Goal: Transaction & Acquisition: Purchase product/service

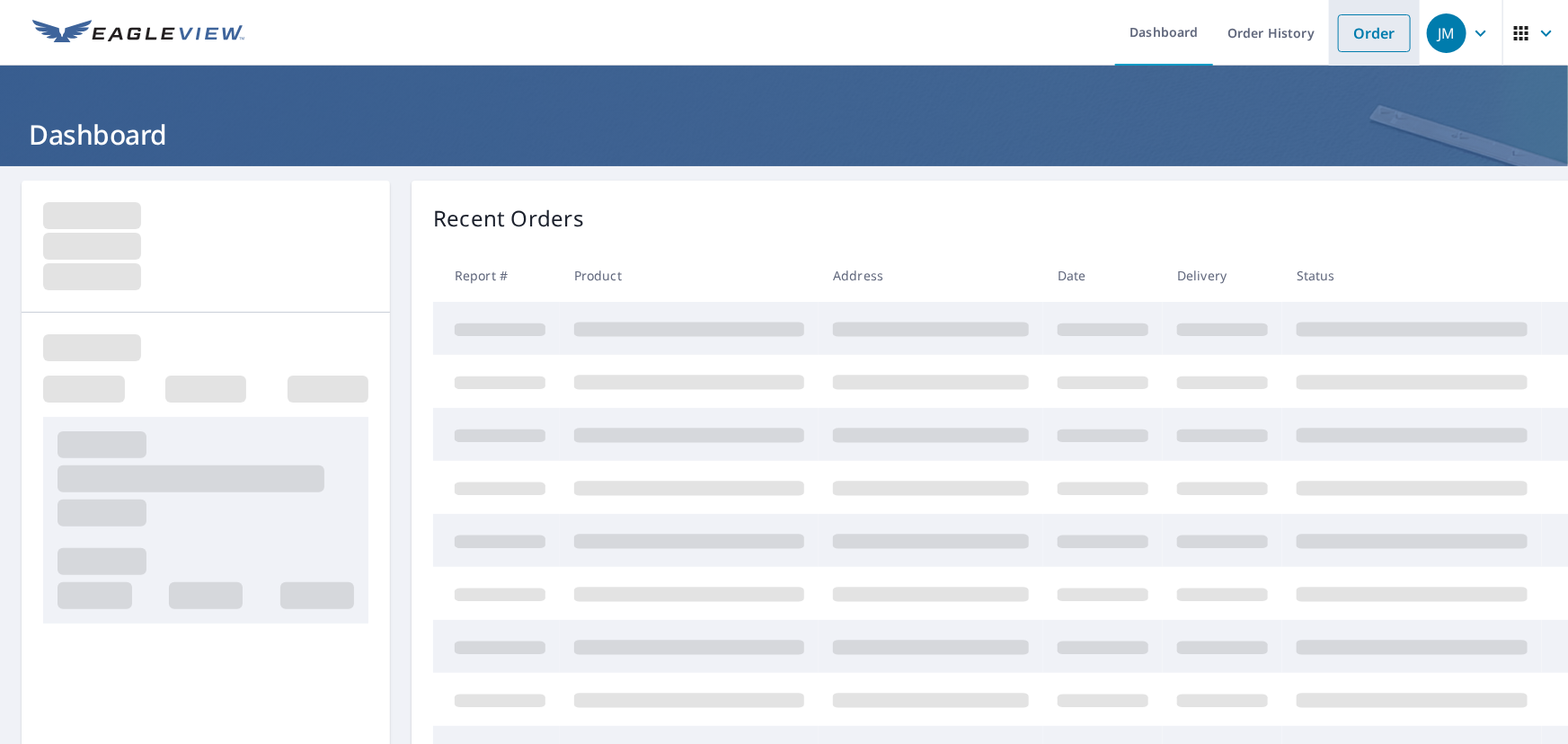
click at [1370, 34] on link "Order" at bounding box center [1375, 34] width 73 height 38
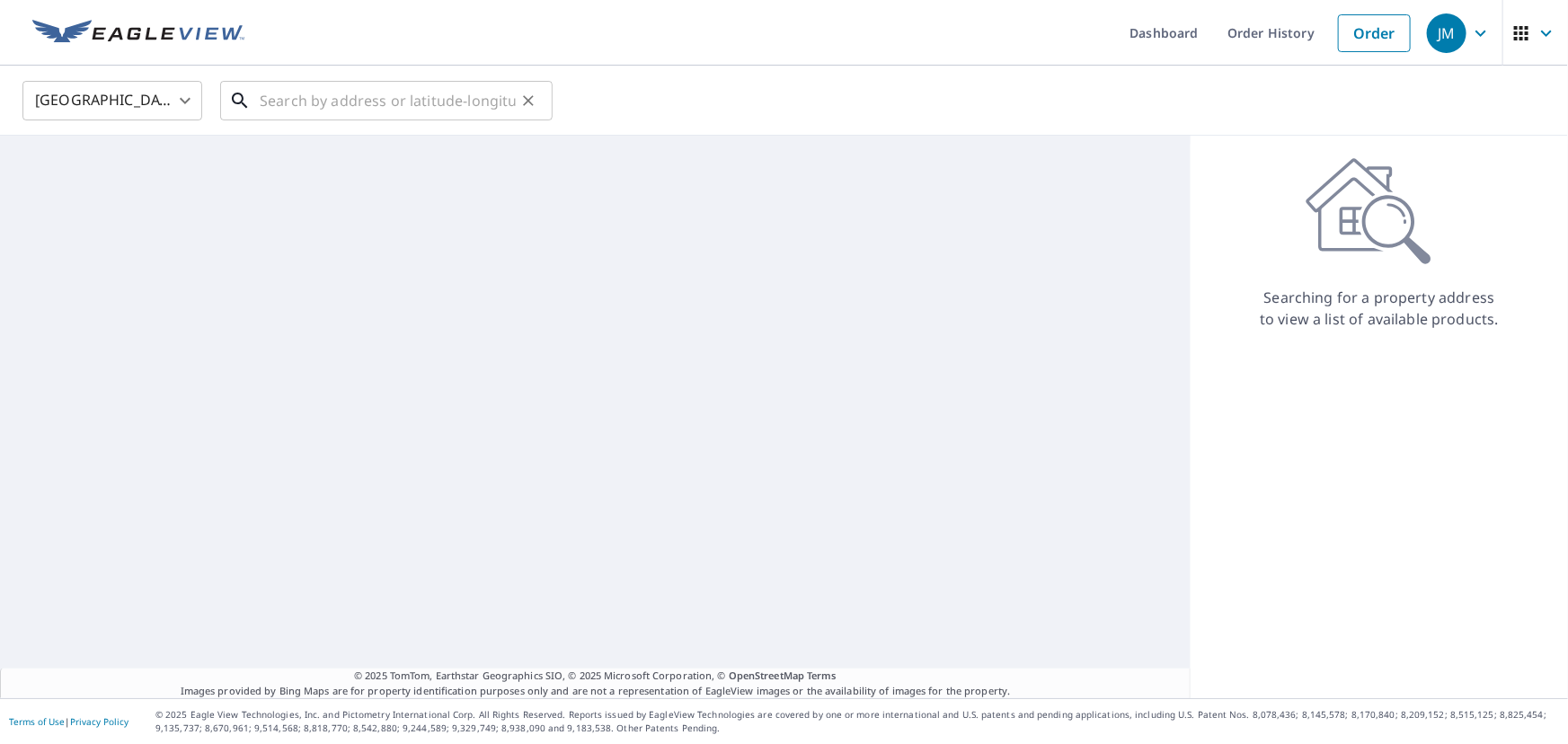
click at [300, 106] on input "text" at bounding box center [388, 100] width 256 height 50
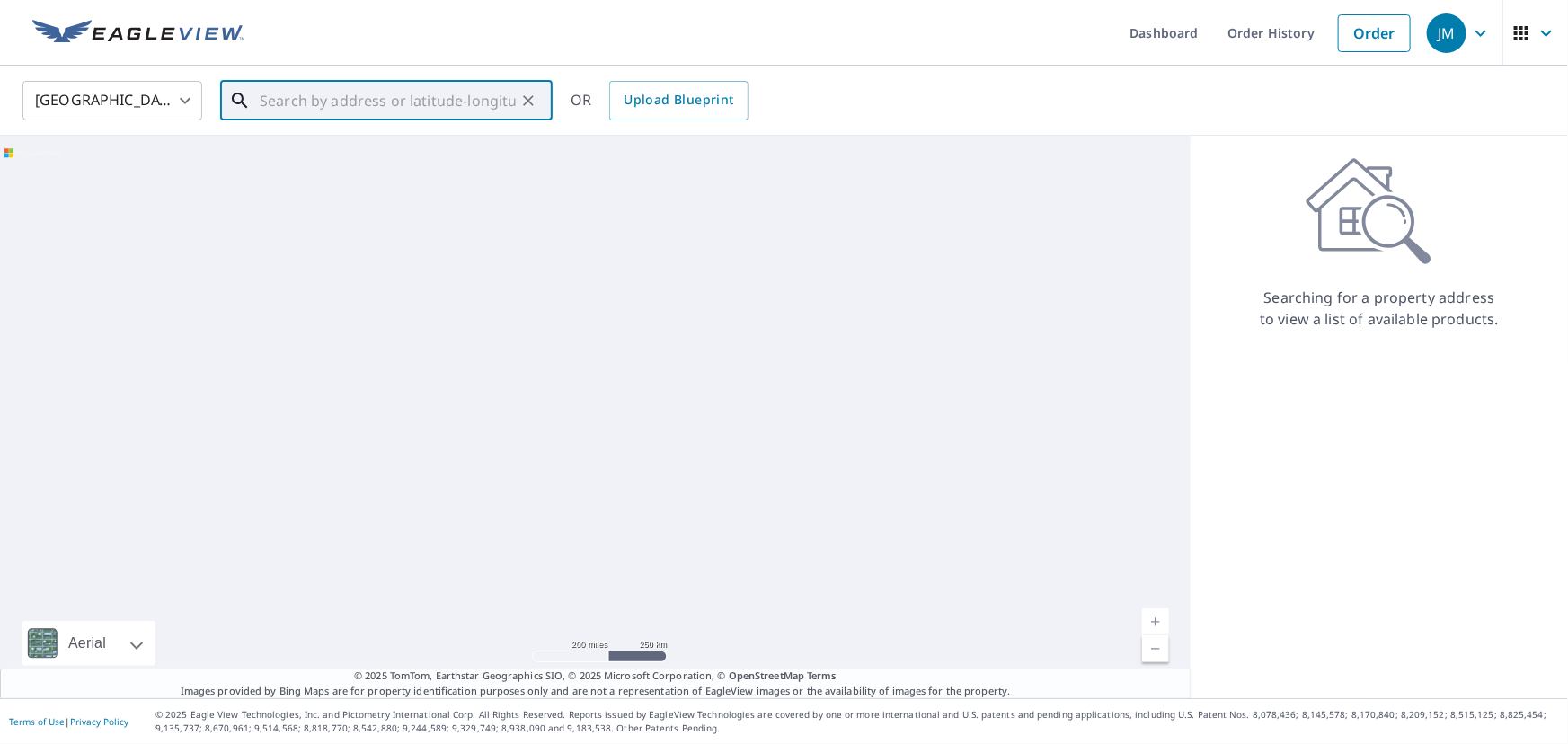
paste input "[STREET_ADDRESS]"
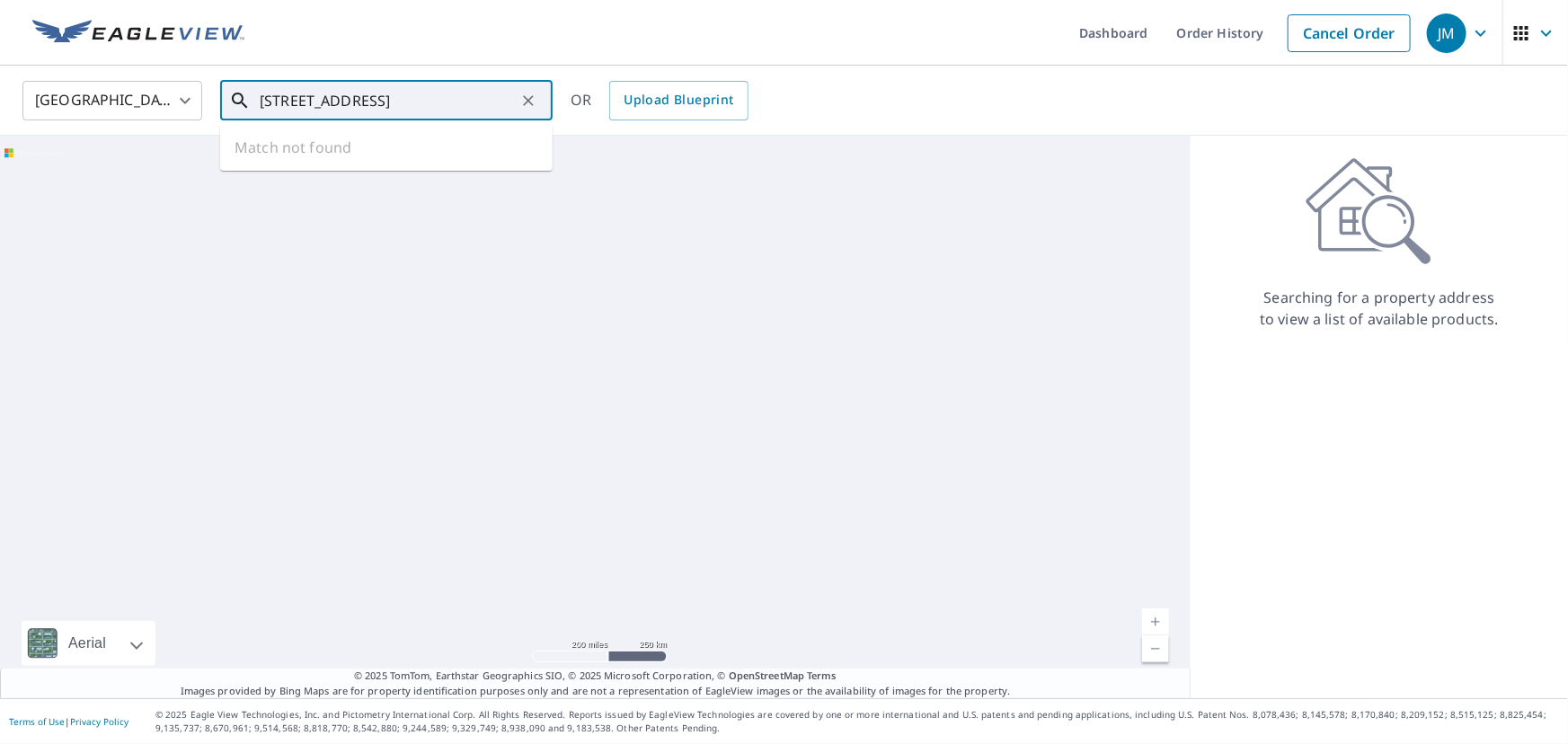
scroll to position [0, 9]
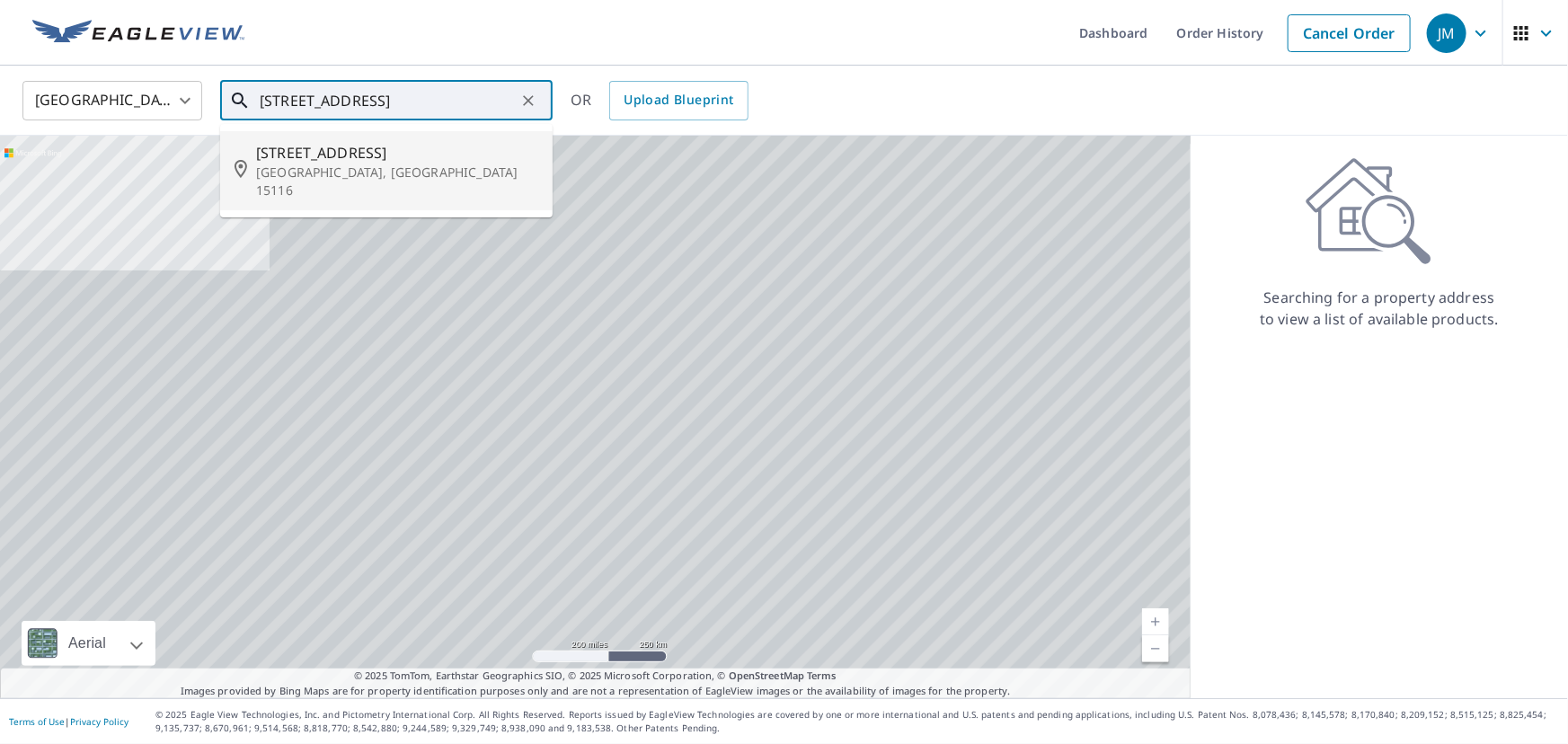
click at [305, 166] on p "[GEOGRAPHIC_DATA], [GEOGRAPHIC_DATA] 15116" at bounding box center [397, 181] width 282 height 36
type input "[STREET_ADDRESS]"
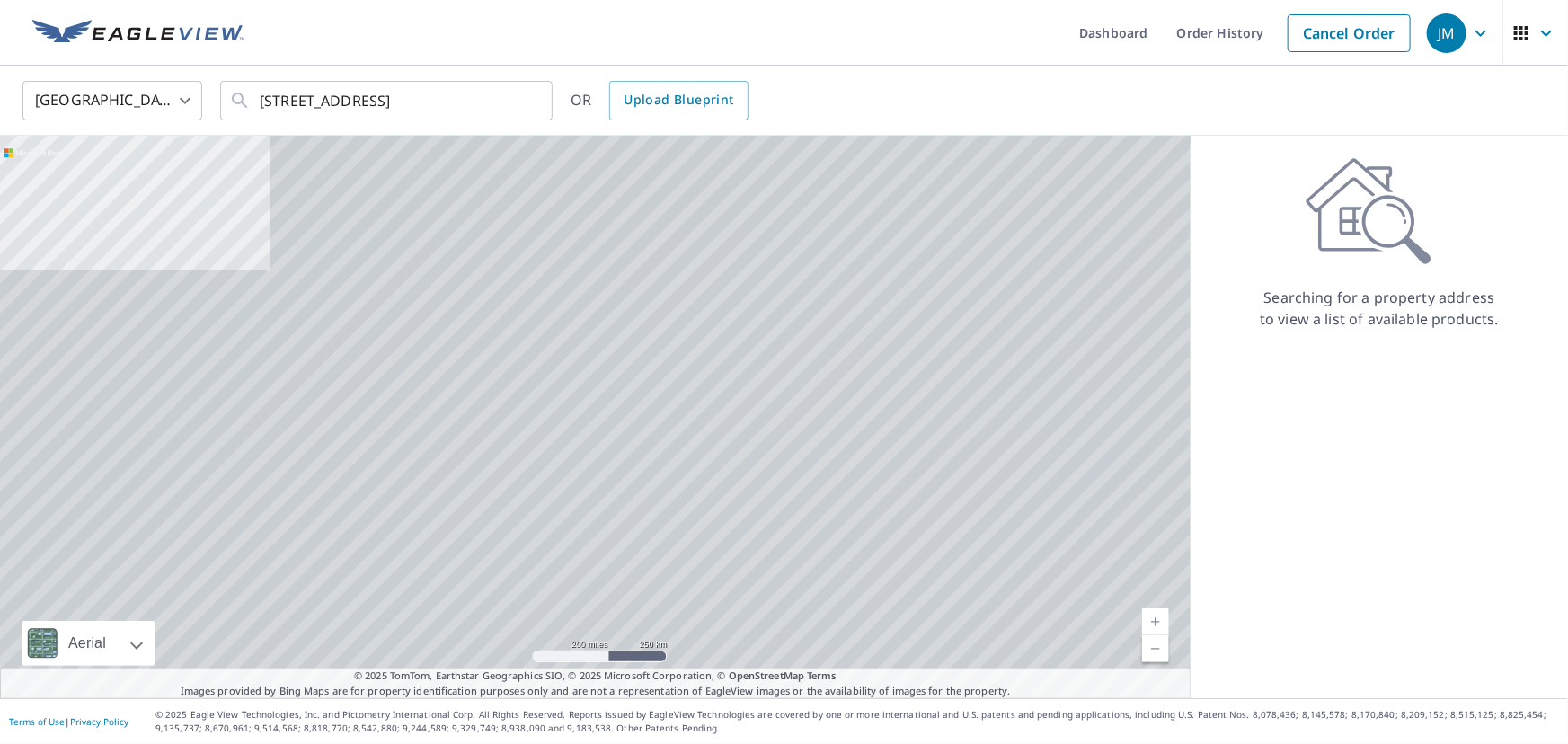
scroll to position [0, 0]
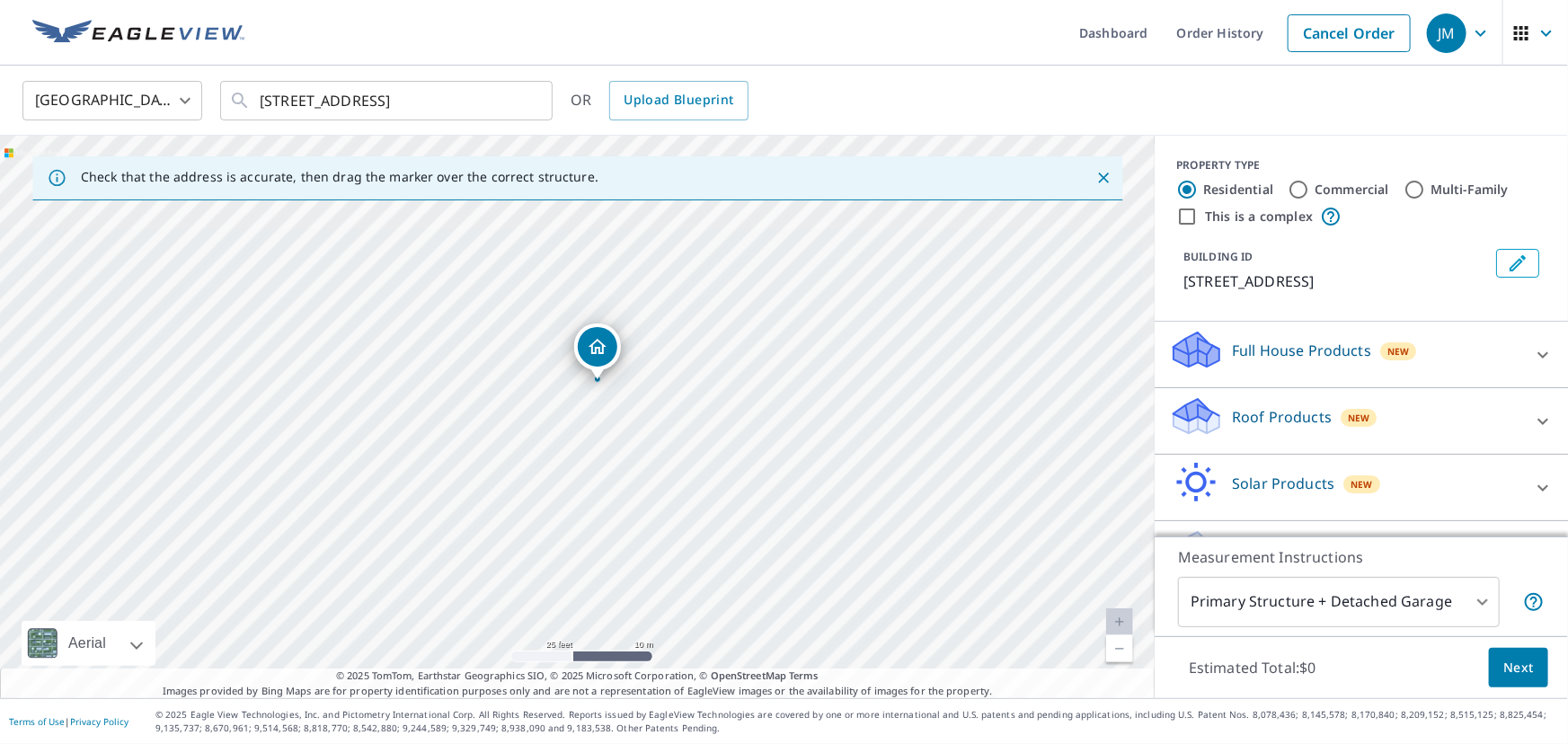
click at [1487, 353] on div "Full House Products New" at bounding box center [1345, 355] width 352 height 51
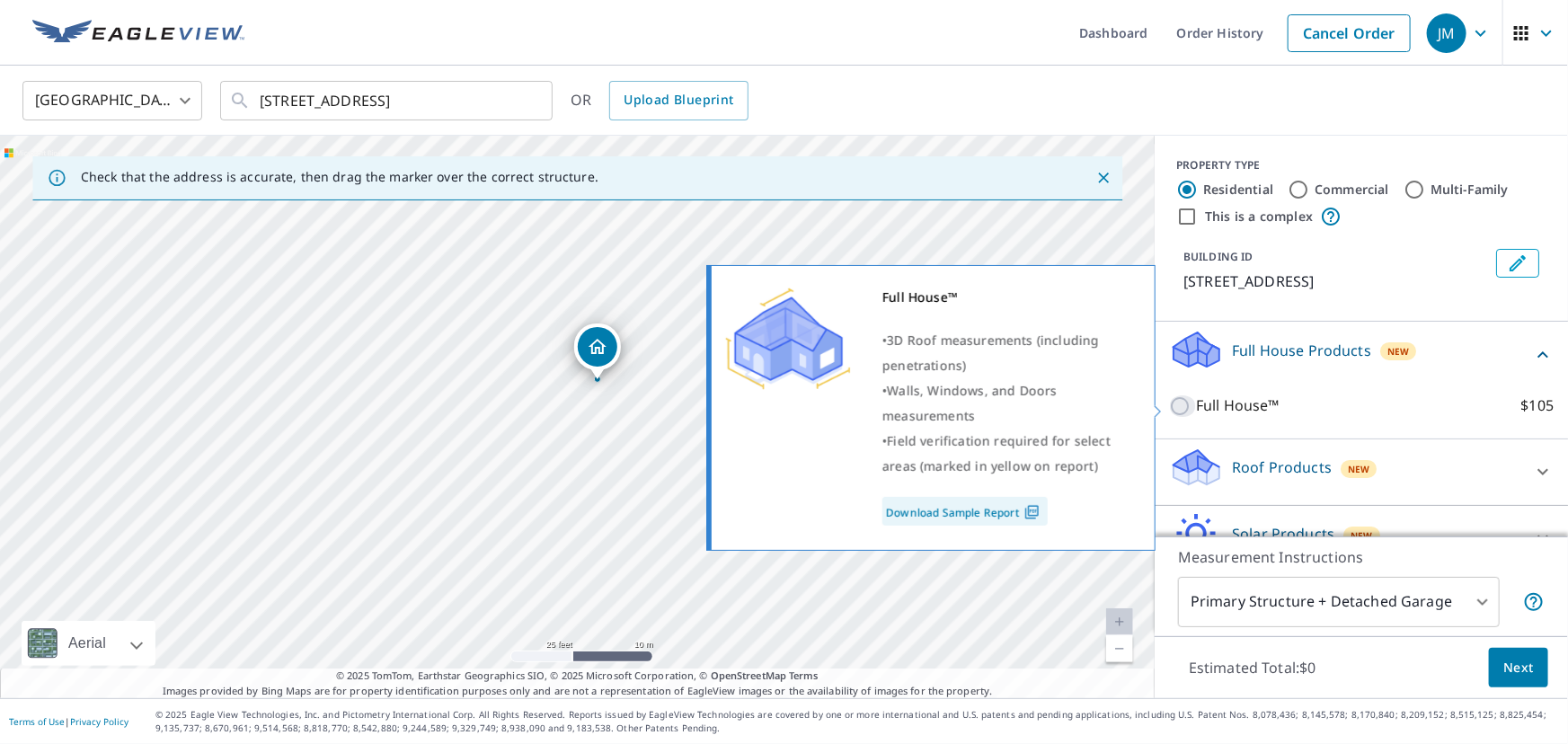
click at [1190, 405] on input "Full House™ $105" at bounding box center [1182, 407] width 27 height 22
checkbox input "true"
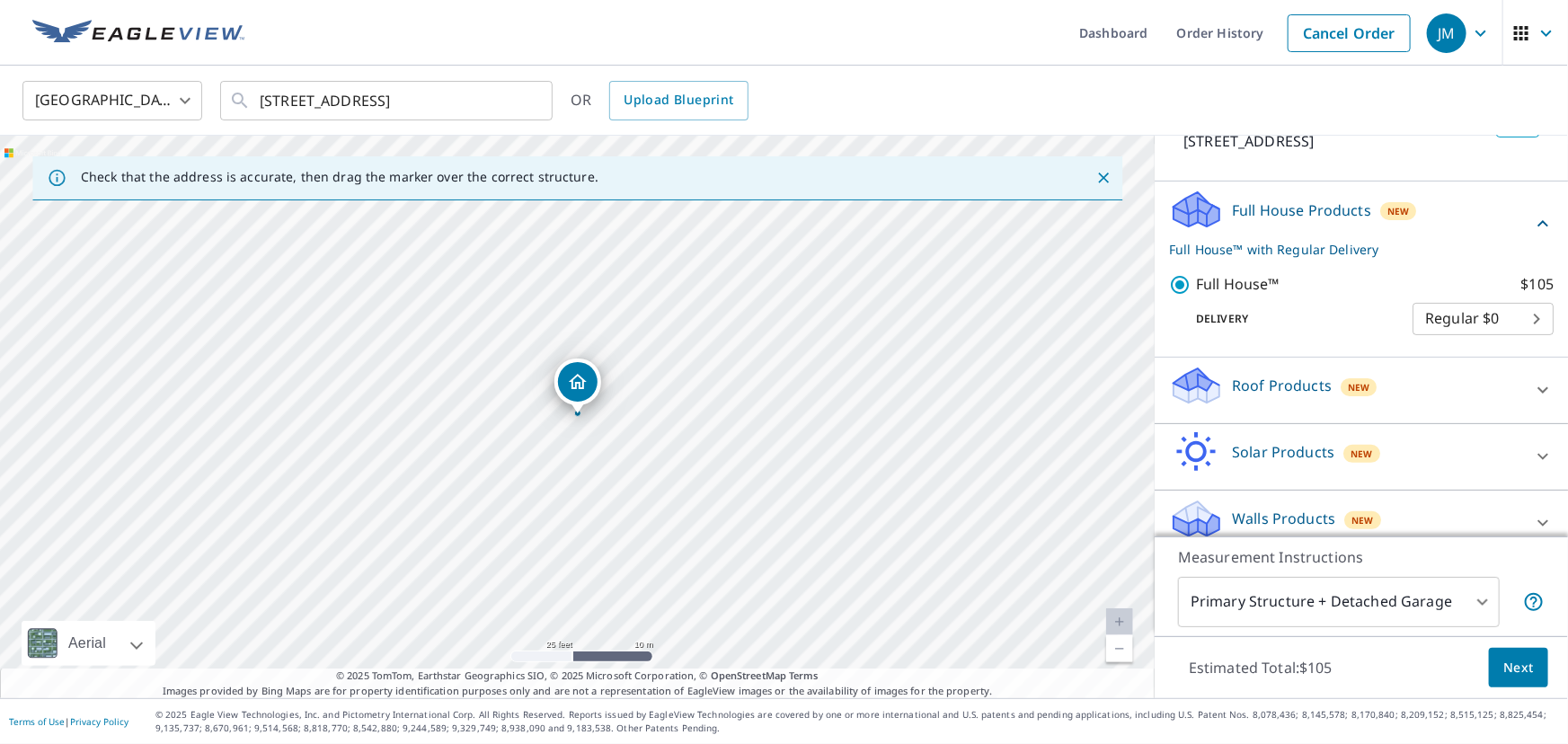
scroll to position [160, 0]
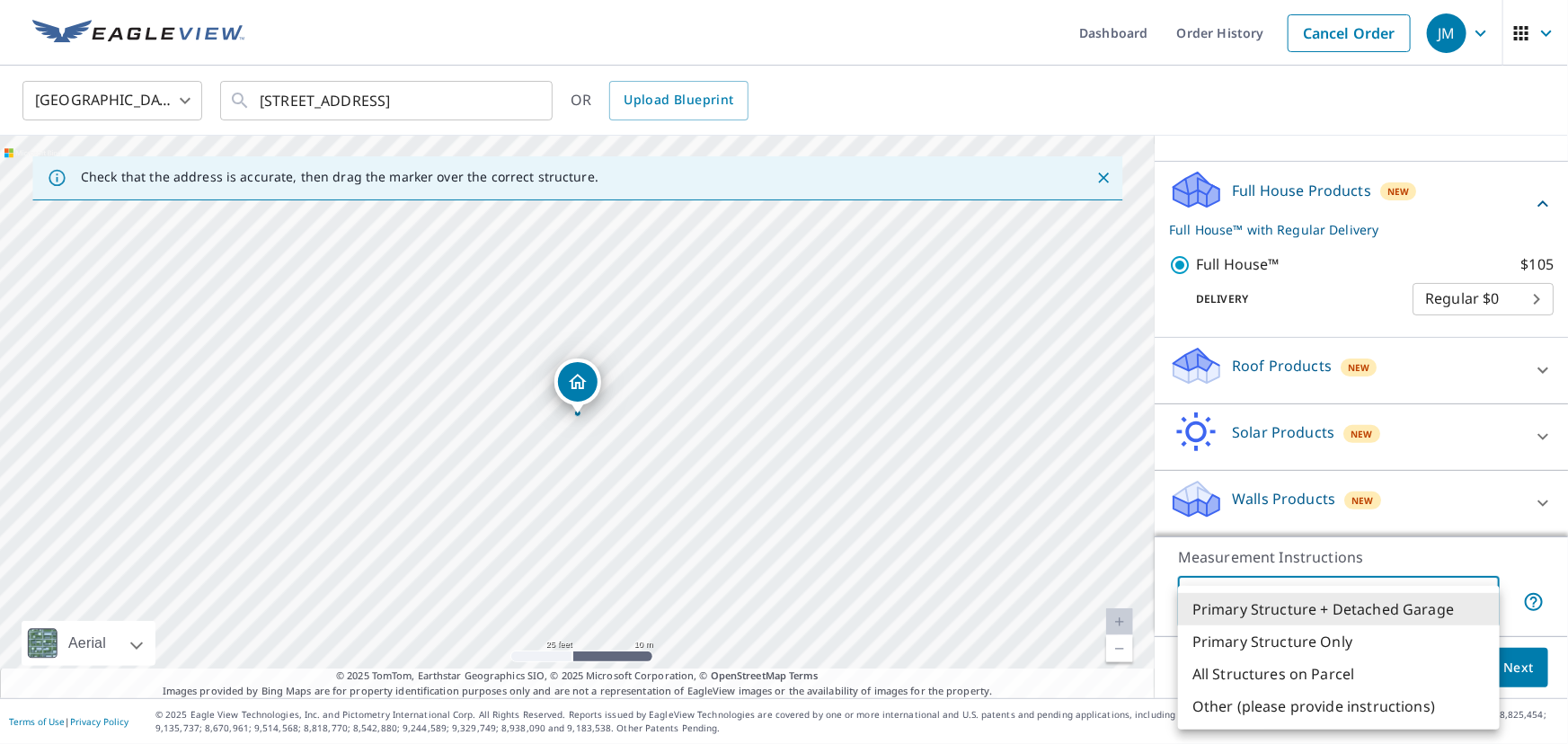
click at [1469, 604] on body "JM JM Dashboard Order History Cancel Order JM [GEOGRAPHIC_DATA] [GEOGRAPHIC_DAT…" at bounding box center [784, 372] width 1568 height 744
click at [1285, 644] on li "Primary Structure Only" at bounding box center [1338, 641] width 322 height 33
type input "2"
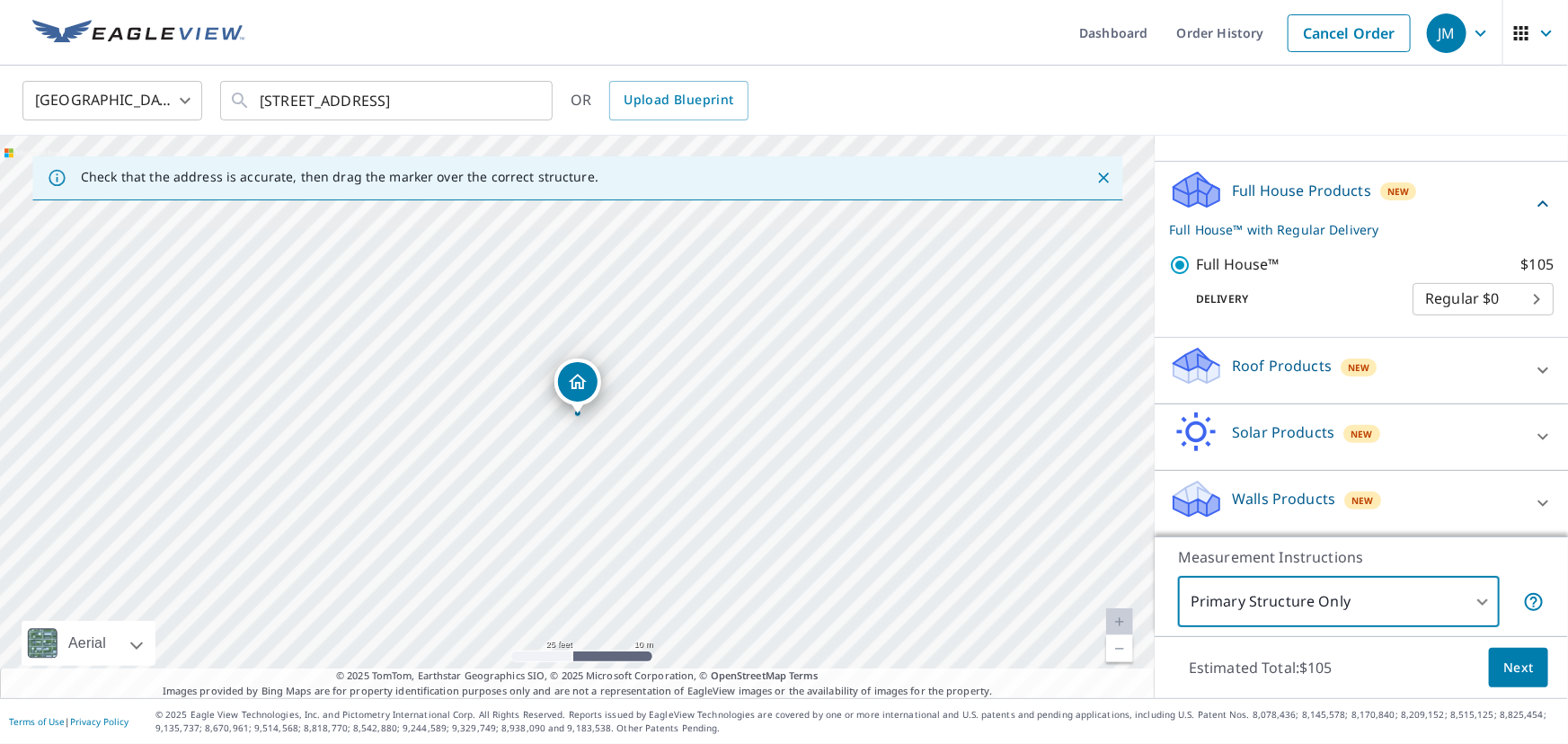
click at [1280, 359] on p "Roof Products" at bounding box center [1282, 366] width 100 height 22
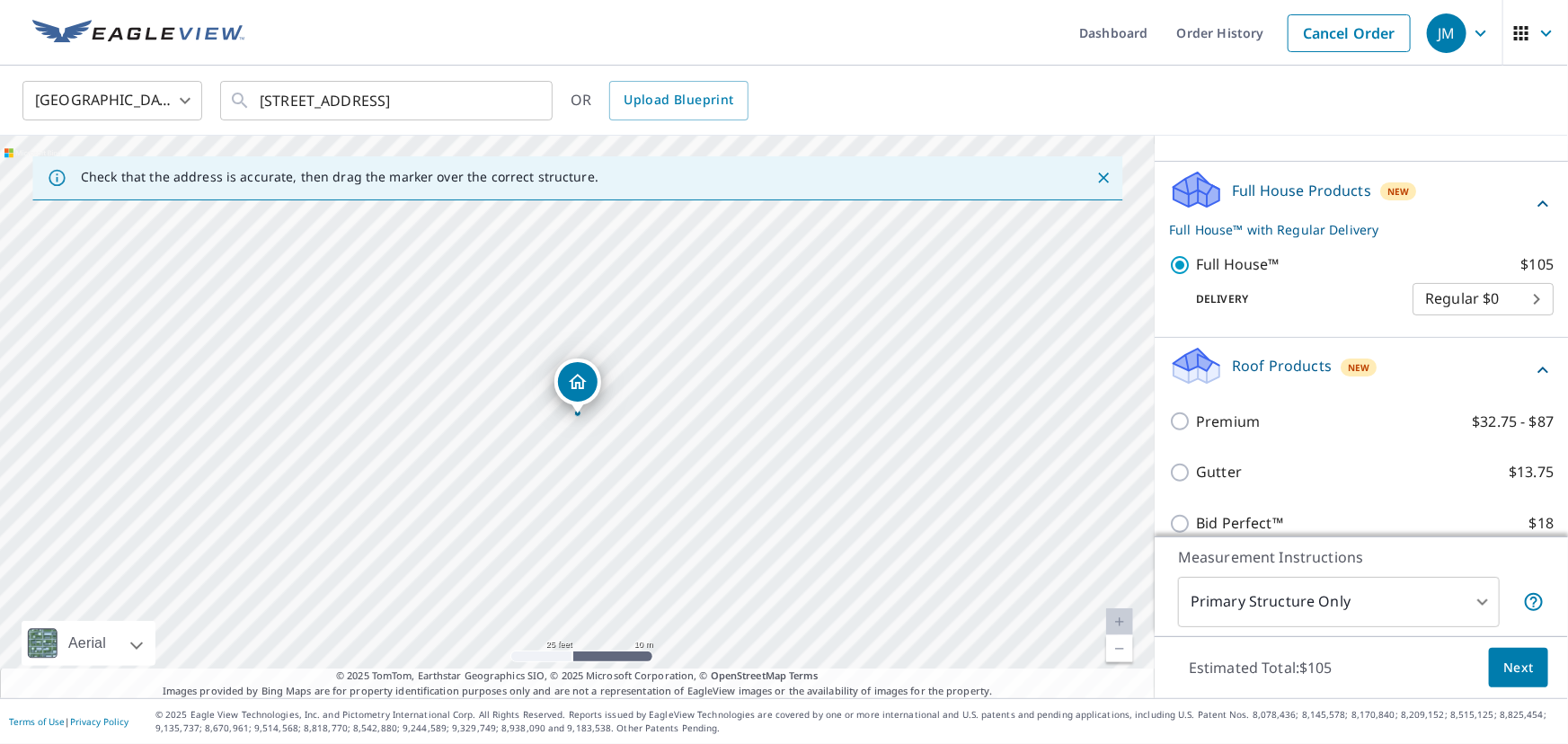
click at [1465, 202] on div "Full House Products New Full House™ with Regular Delivery" at bounding box center [1350, 204] width 363 height 70
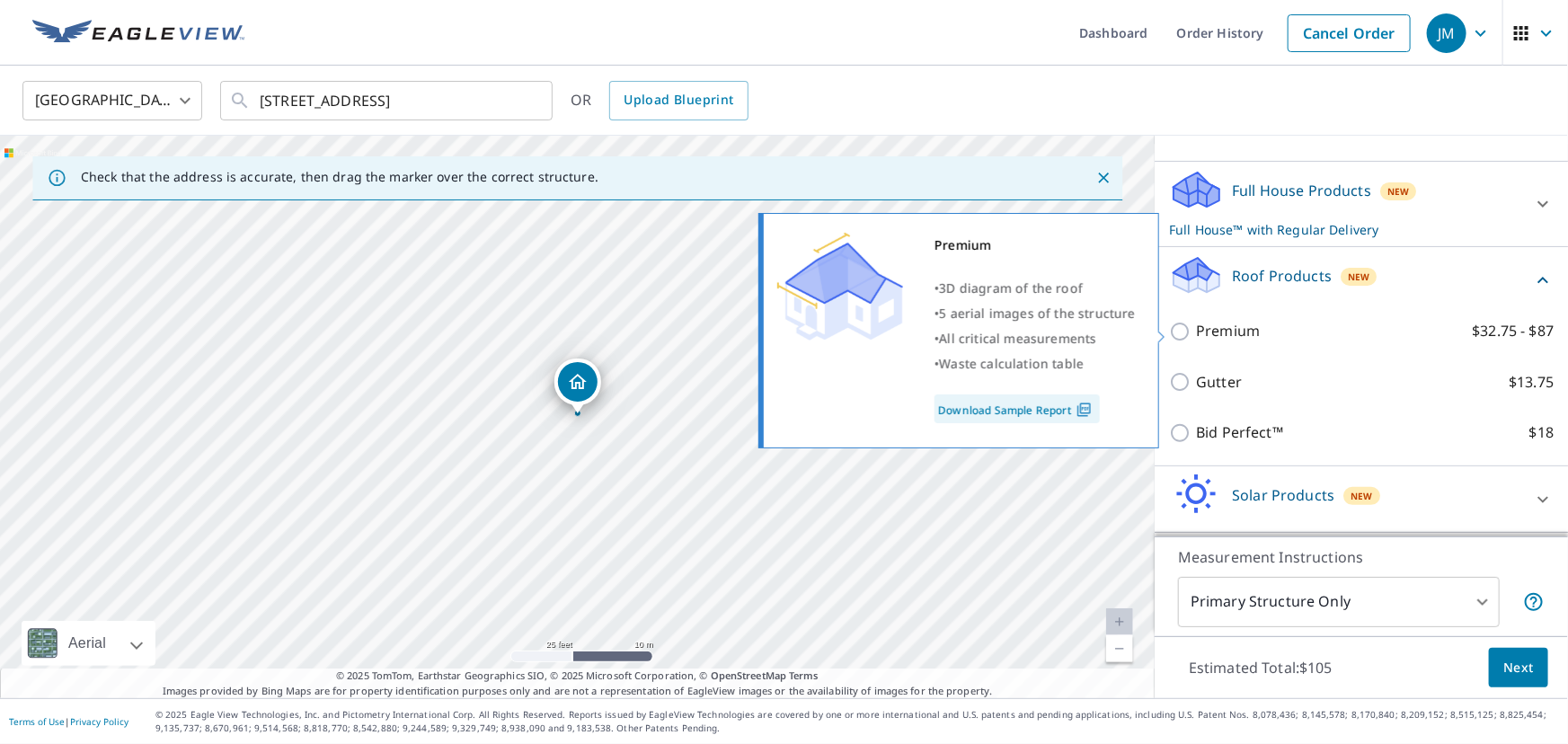
click at [1184, 331] on input "Premium $32.75 - $87" at bounding box center [1182, 331] width 27 height 22
checkbox input "true"
checkbox input "false"
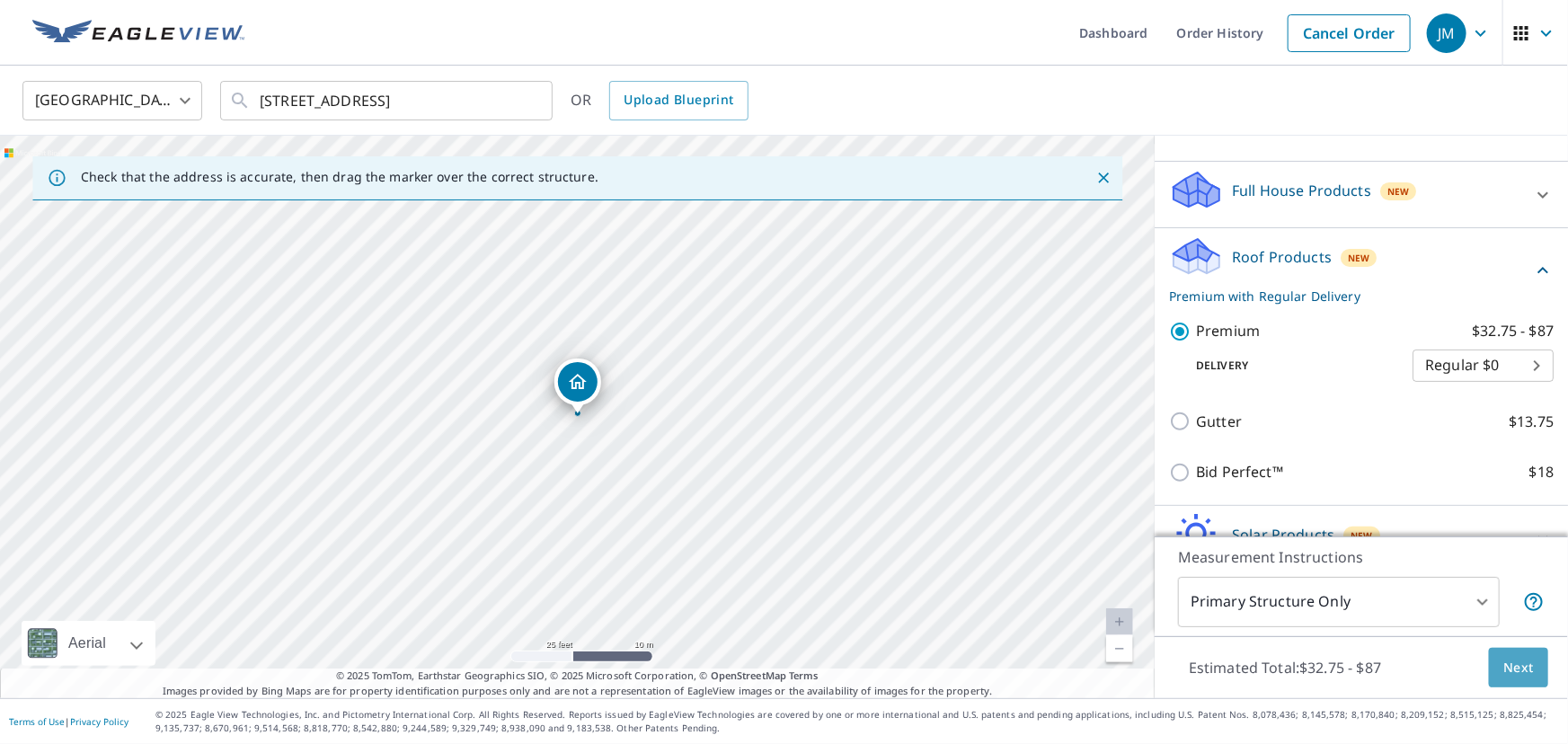
click at [1525, 663] on span "Next" at bounding box center [1519, 668] width 31 height 23
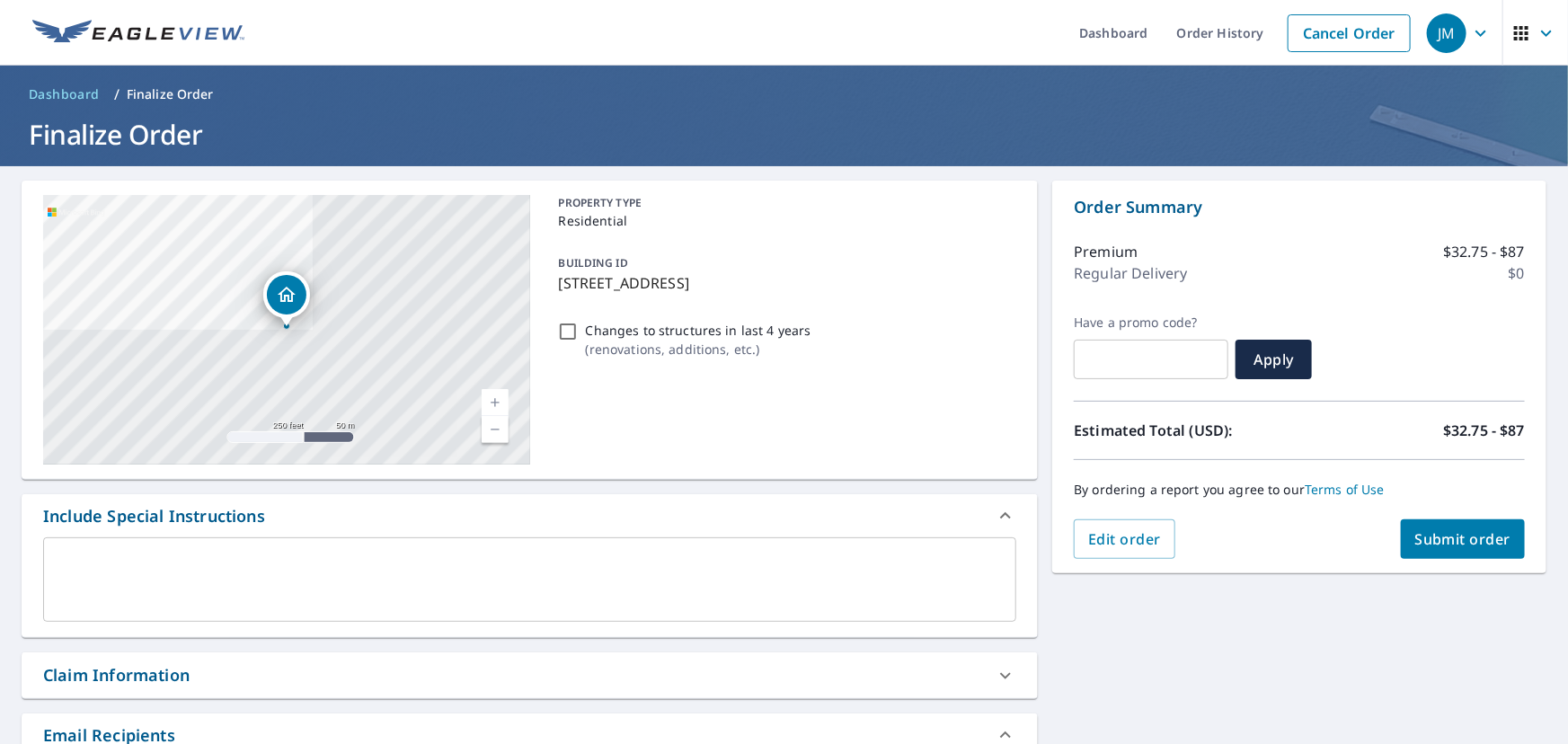
click at [1467, 539] on span "Submit order" at bounding box center [1463, 539] width 96 height 20
